Goal: Information Seeking & Learning: Learn about a topic

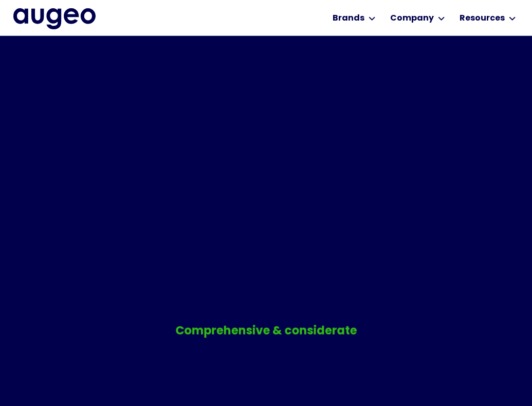
scroll to position [434, 0]
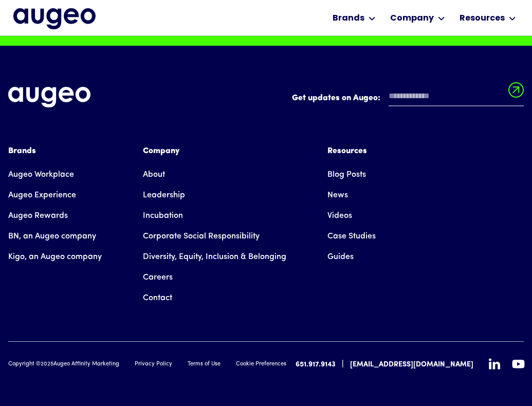
click at [156, 274] on link "Careers" at bounding box center [158, 277] width 30 height 21
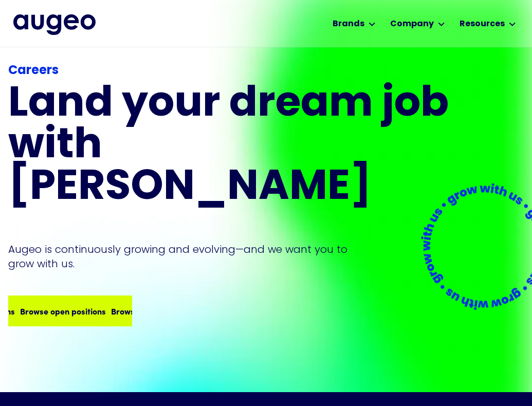
scroll to position [23, 0]
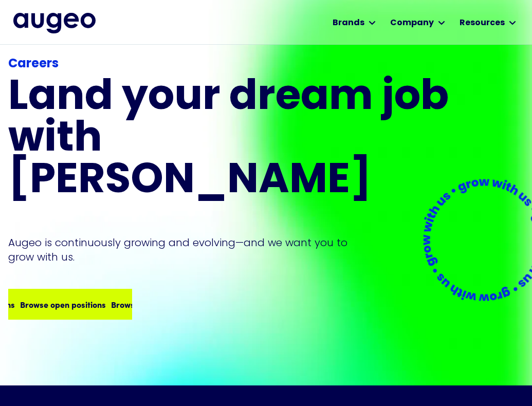
click at [96, 290] on div "Browse open positions Browse open positions Browse open positions Browse open p…" at bounding box center [70, 304] width 122 height 29
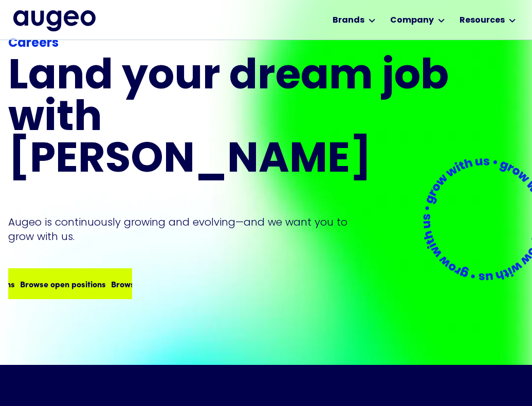
scroll to position [39, 0]
